Goal: Task Accomplishment & Management: Manage account settings

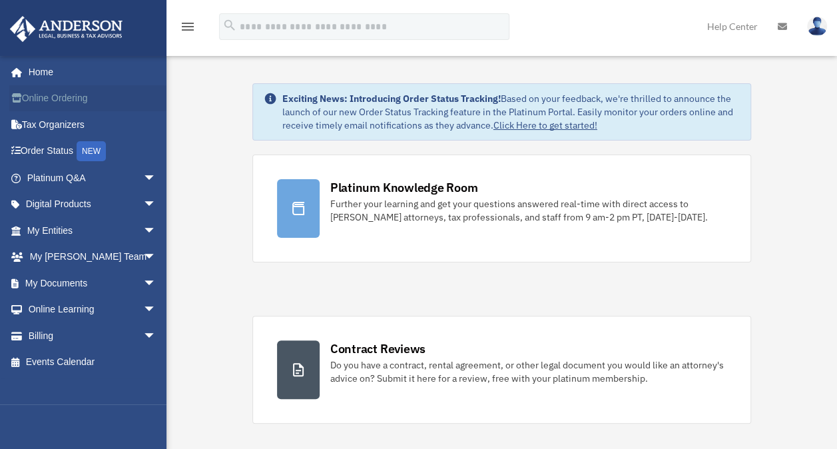
click at [113, 94] on link "Online Ordering" at bounding box center [92, 98] width 167 height 27
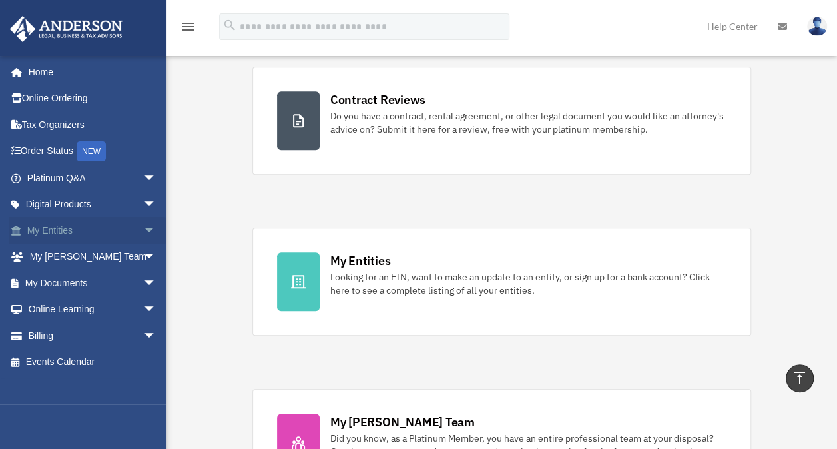
scroll to position [200, 0]
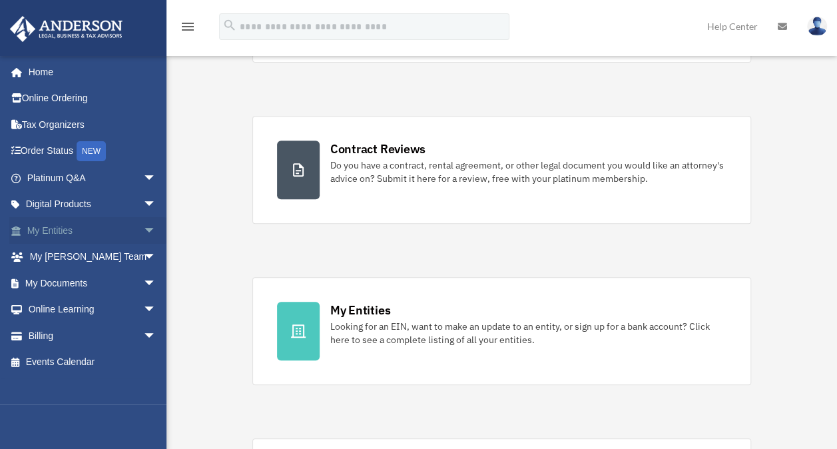
click at [143, 226] on span "arrow_drop_down" at bounding box center [156, 230] width 27 height 27
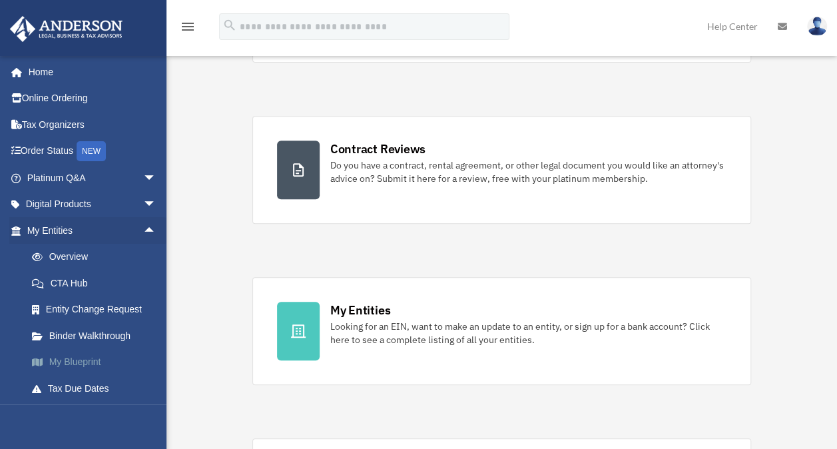
click at [102, 362] on link "My Blueprint" at bounding box center [98, 362] width 158 height 27
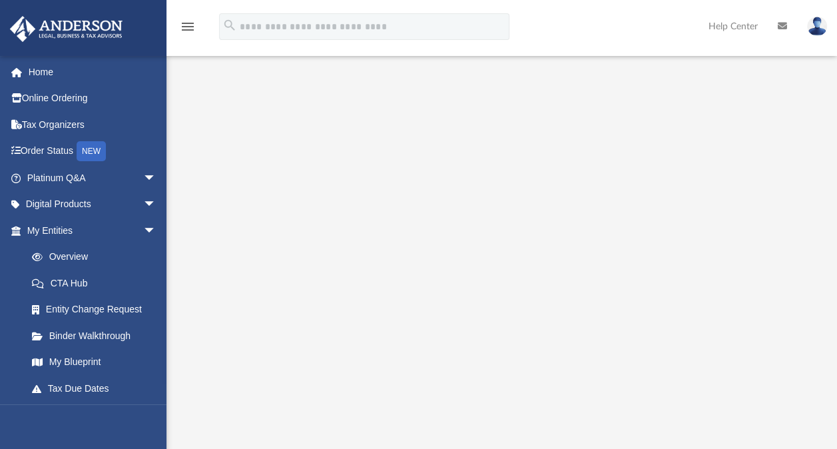
click at [814, 30] on img at bounding box center [817, 26] width 20 height 19
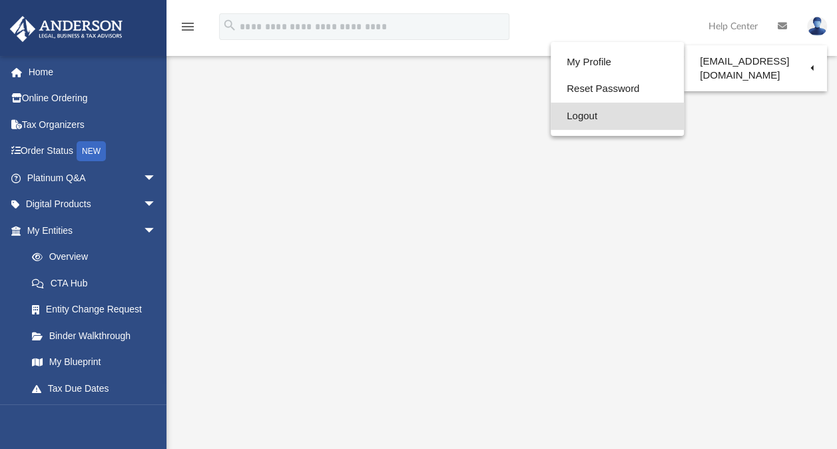
click at [553, 121] on link "Logout" at bounding box center [617, 116] width 133 height 27
